Goal: Task Accomplishment & Management: Use online tool/utility

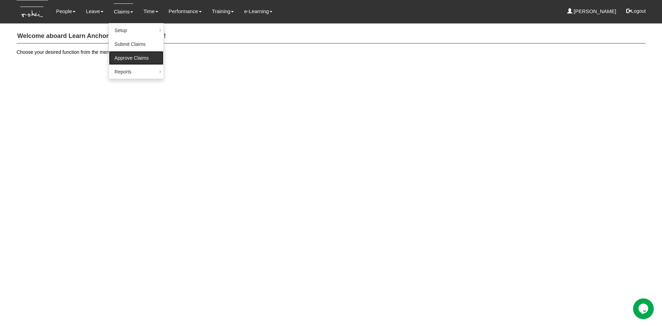
click at [121, 57] on link "Approve Claims" at bounding box center [136, 58] width 54 height 14
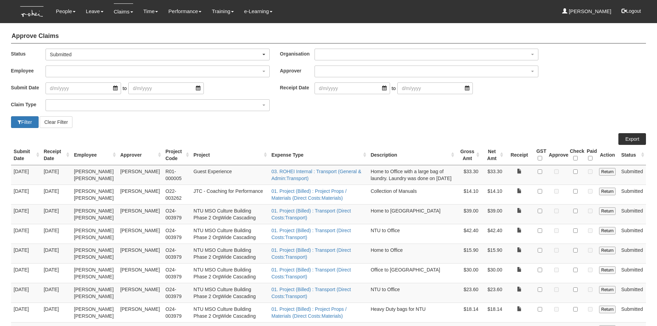
select select "50"
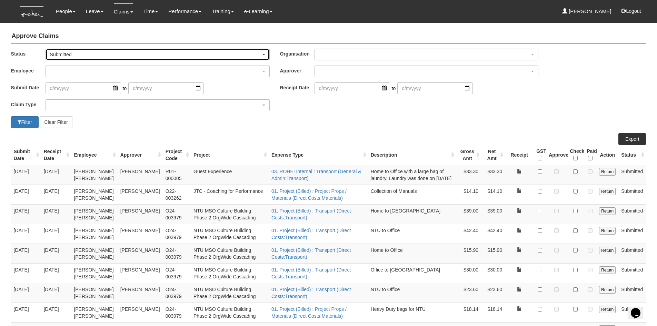
click at [263, 55] on span "button" at bounding box center [263, 54] width 3 height 1
click at [69, 62] on link "-- All --" at bounding box center [64, 65] width 36 height 9
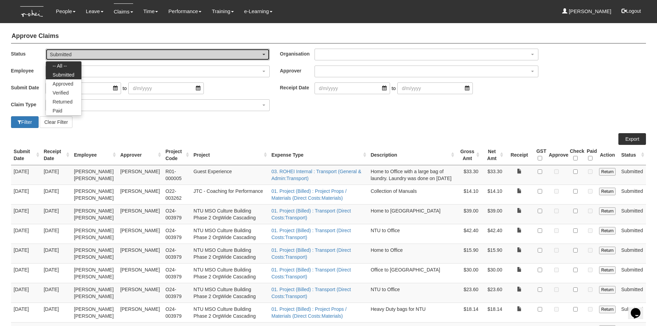
select select "All"
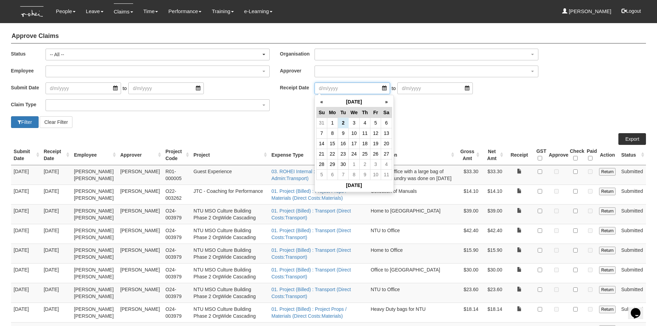
click at [340, 89] on input "search" at bounding box center [351, 88] width 75 height 12
click at [379, 90] on input "search" at bounding box center [351, 88] width 75 height 12
click at [319, 101] on th "«" at bounding box center [321, 102] width 11 height 11
click at [376, 127] on td "1" at bounding box center [375, 123] width 11 height 10
type input "1/8/2025"
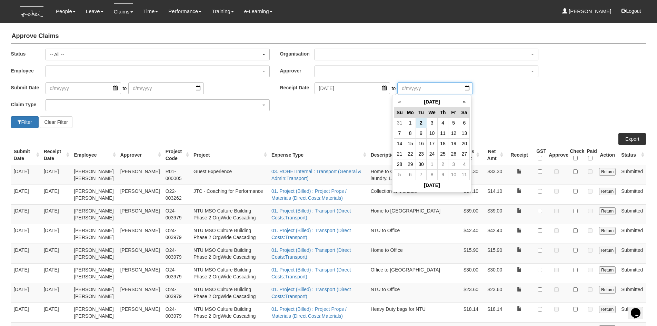
click at [455, 88] on input "search" at bounding box center [434, 88] width 75 height 12
click at [399, 99] on th "«" at bounding box center [399, 102] width 11 height 11
click at [402, 173] on td "31" at bounding box center [399, 174] width 11 height 10
type input "31/8/2025"
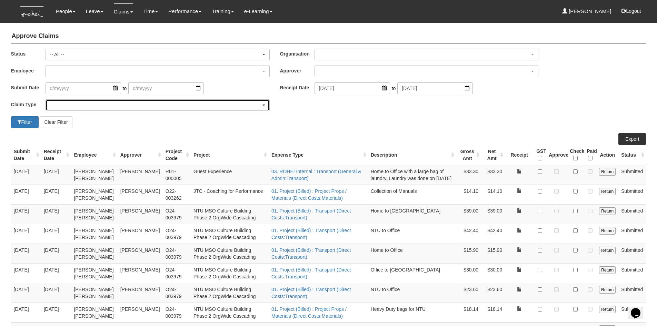
click at [75, 105] on div "button" at bounding box center [157, 105] width 223 height 11
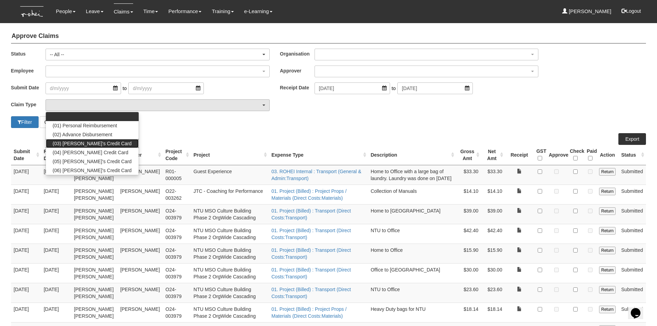
click at [71, 144] on span "(03) Daniel's Credit Card" at bounding box center [92, 143] width 79 height 7
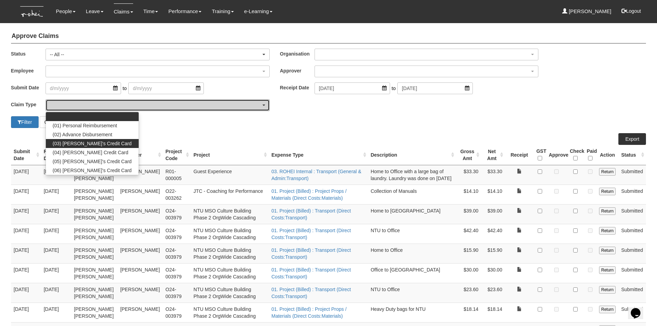
select select "15"
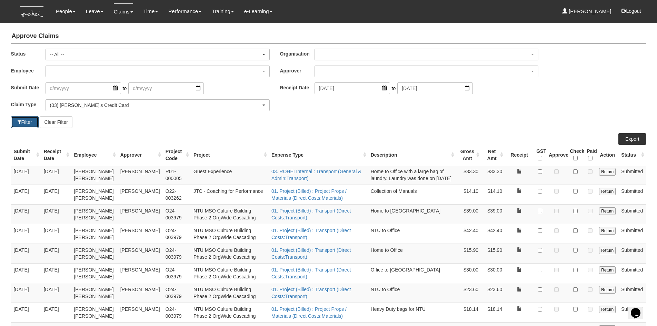
click at [33, 124] on button "Filter" at bounding box center [25, 122] width 28 height 12
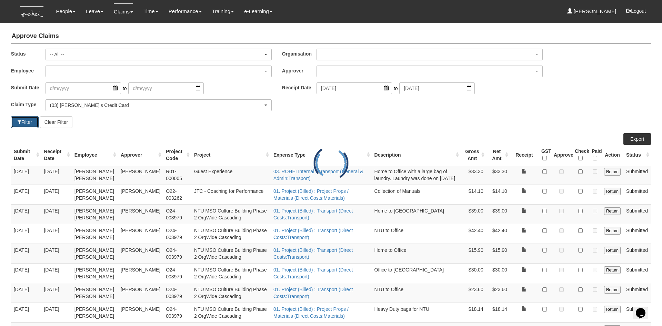
select select "50"
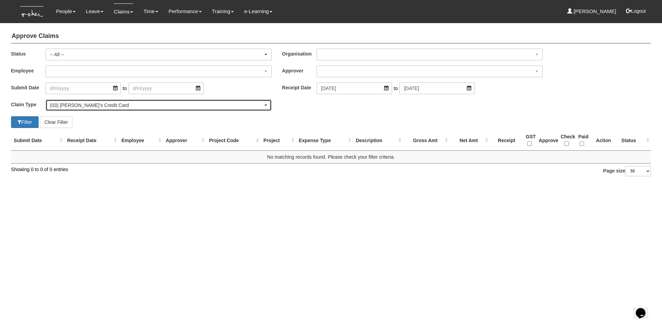
click at [98, 107] on div "(03) Daniel's Credit Card" at bounding box center [156, 105] width 213 height 7
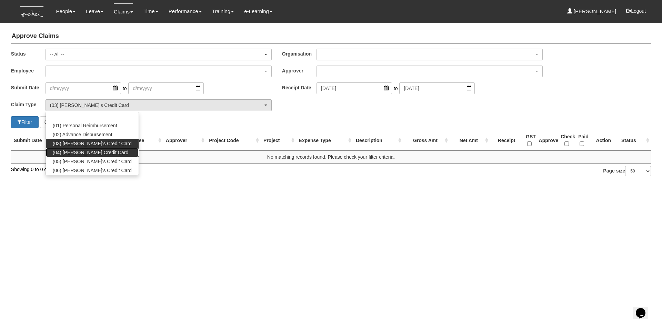
click at [91, 153] on span "(04) Roy's Credit Card" at bounding box center [90, 152] width 75 height 7
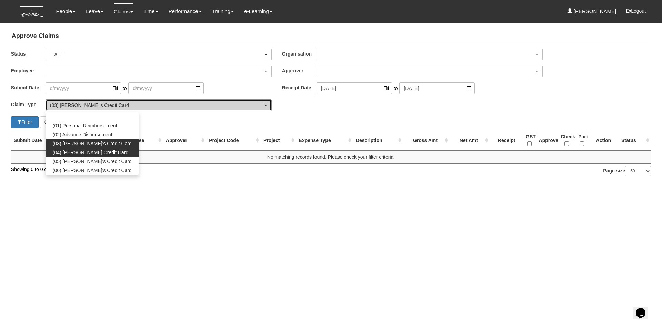
select select "16"
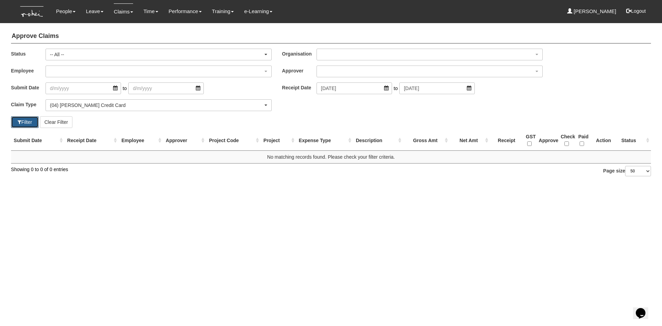
click at [25, 123] on button "Filter" at bounding box center [25, 122] width 28 height 12
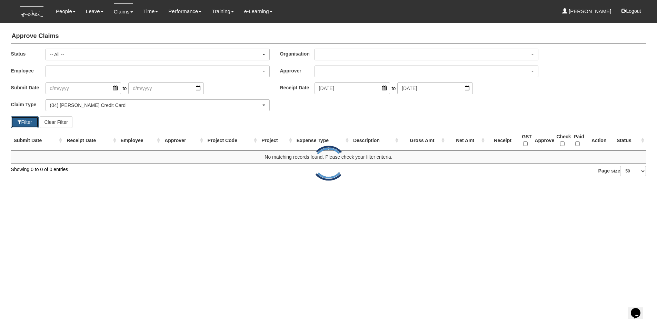
select select "50"
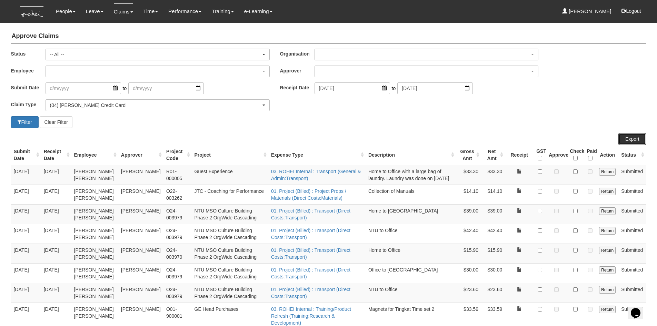
click at [628, 139] on link "Export" at bounding box center [632, 139] width 28 height 12
